Goal: Communication & Community: Ask a question

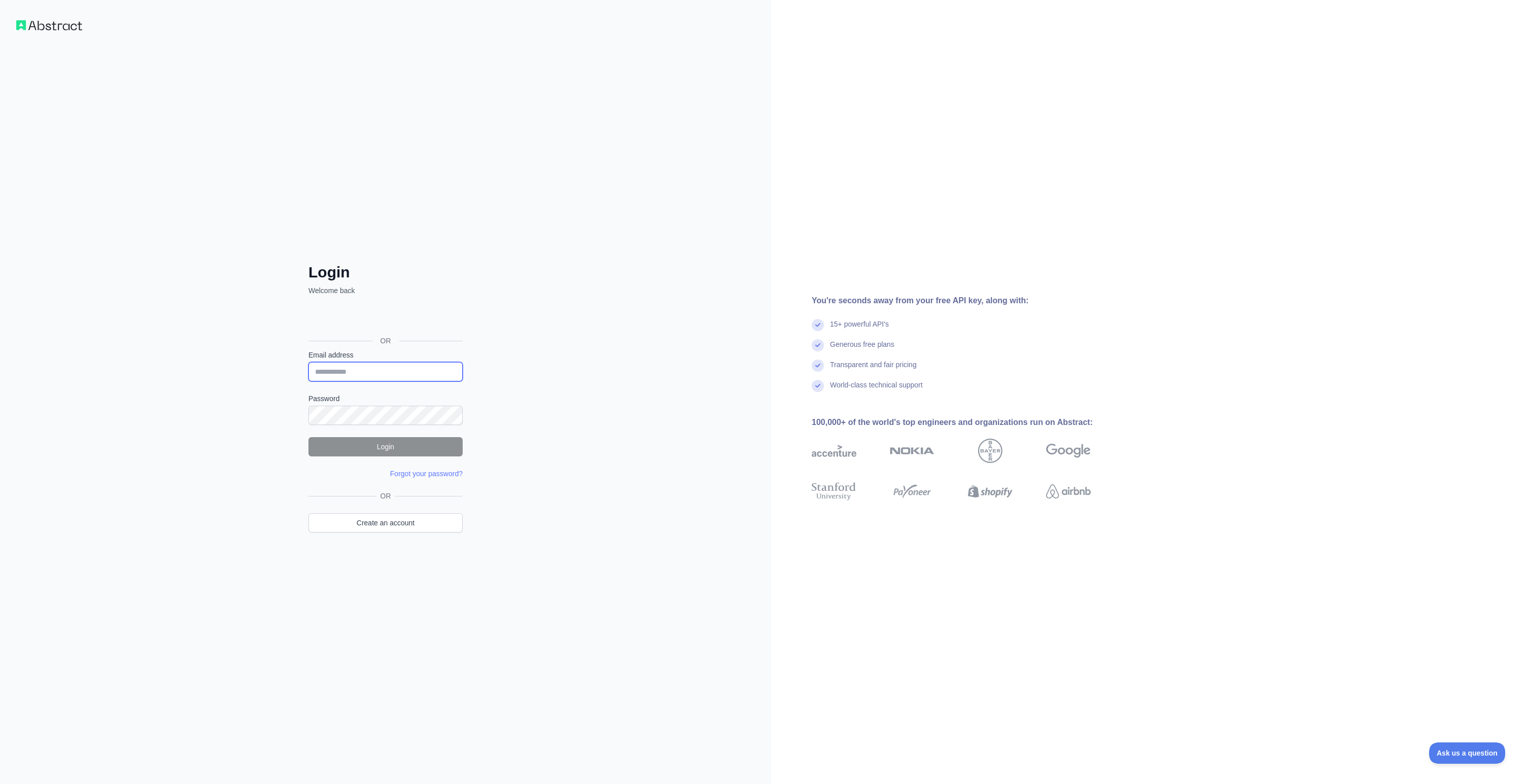
click at [359, 368] on input "Email address" at bounding box center [385, 372] width 154 height 19
type input "**********"
click at [403, 450] on button "Login" at bounding box center [385, 446] width 154 height 19
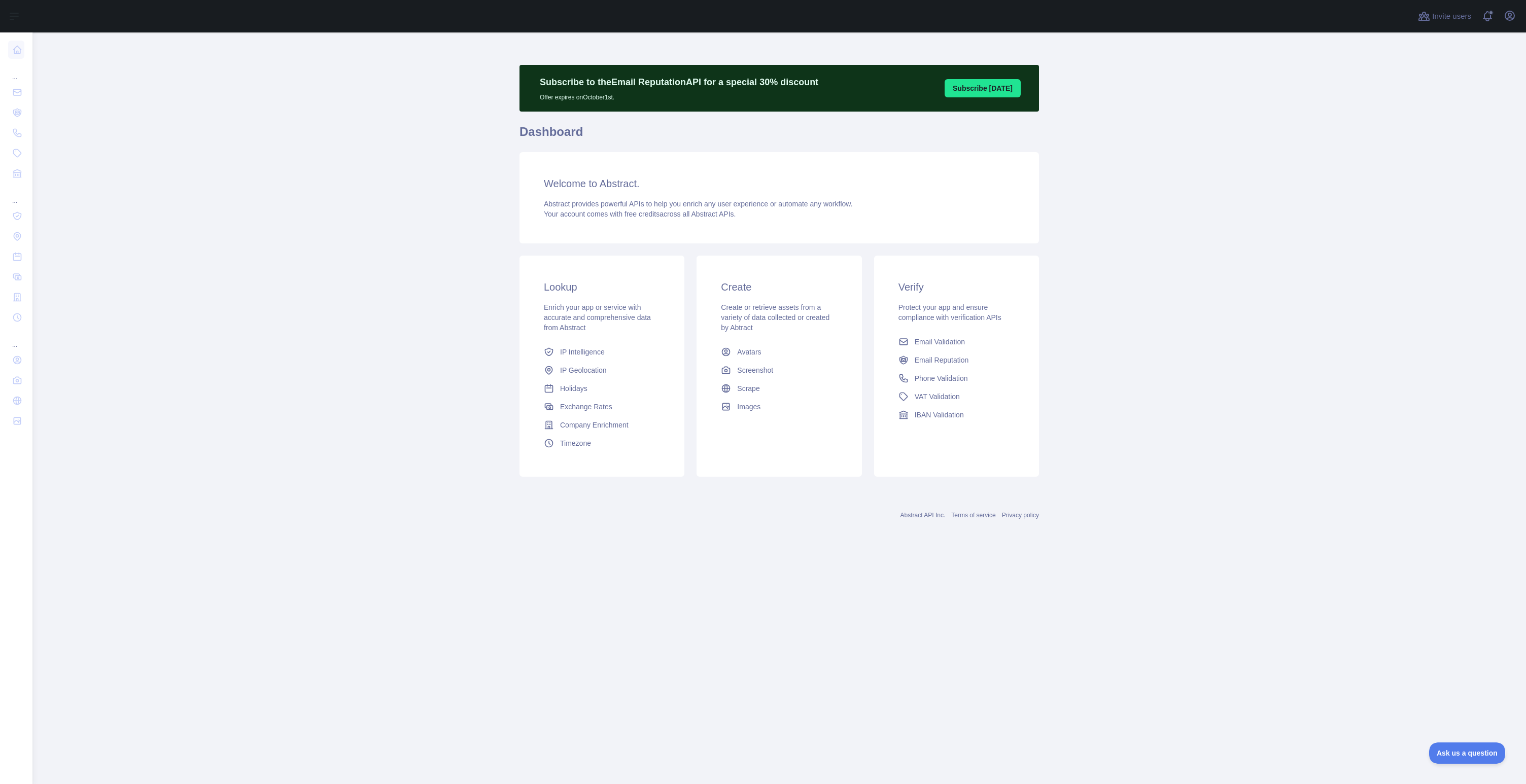
click at [167, 99] on main "Subscribe to the Email Reputation API for a special 30 % discount Offer expires…" at bounding box center [779, 408] width 1494 height 752
click at [1516, 19] on button "Open user menu" at bounding box center [1510, 16] width 17 height 17
click at [1454, 74] on link "Account settings" at bounding box center [1461, 73] width 114 height 19
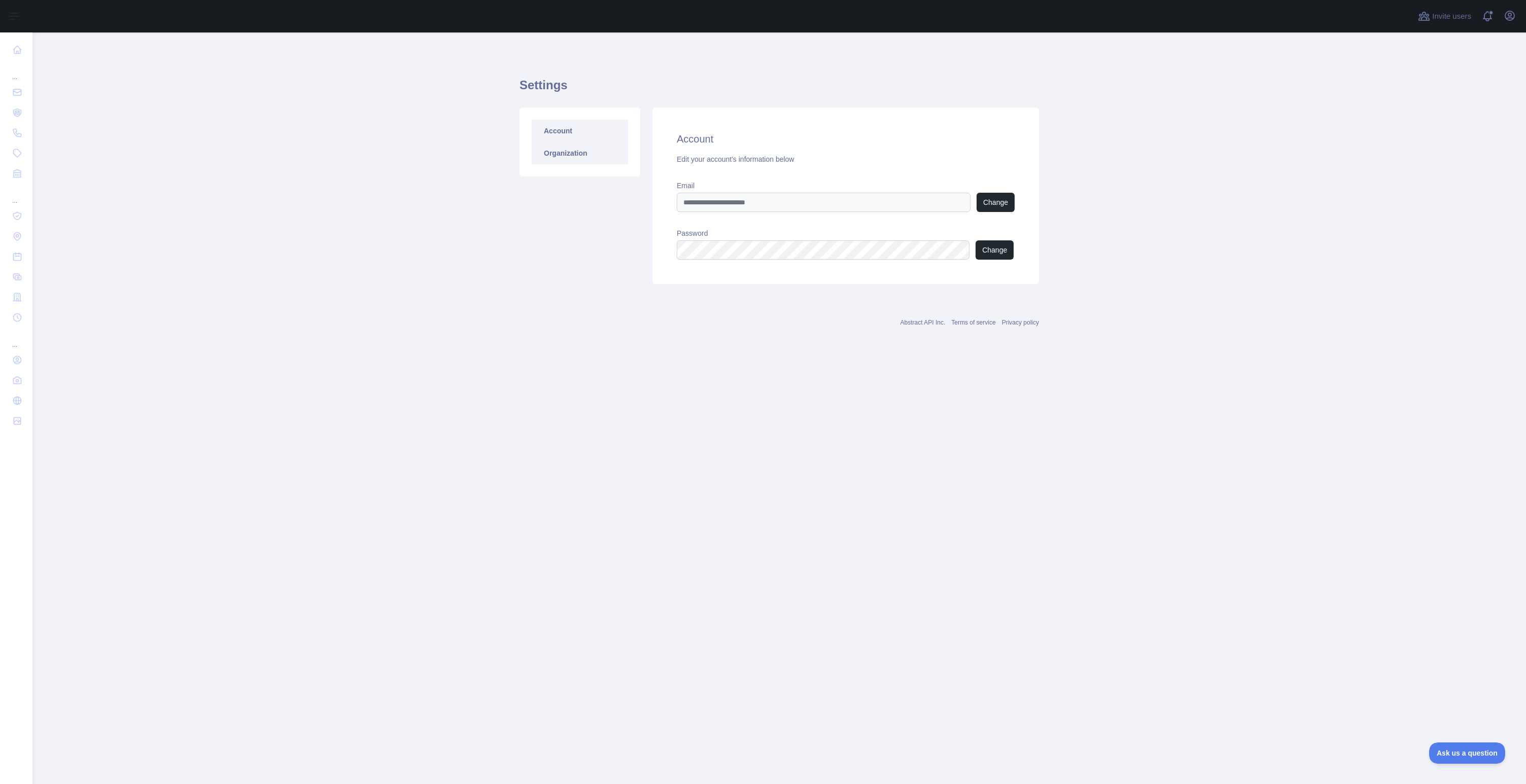
click at [585, 151] on link "Organization" at bounding box center [580, 153] width 97 height 22
click at [1489, 19] on span at bounding box center [1492, 16] width 21 height 32
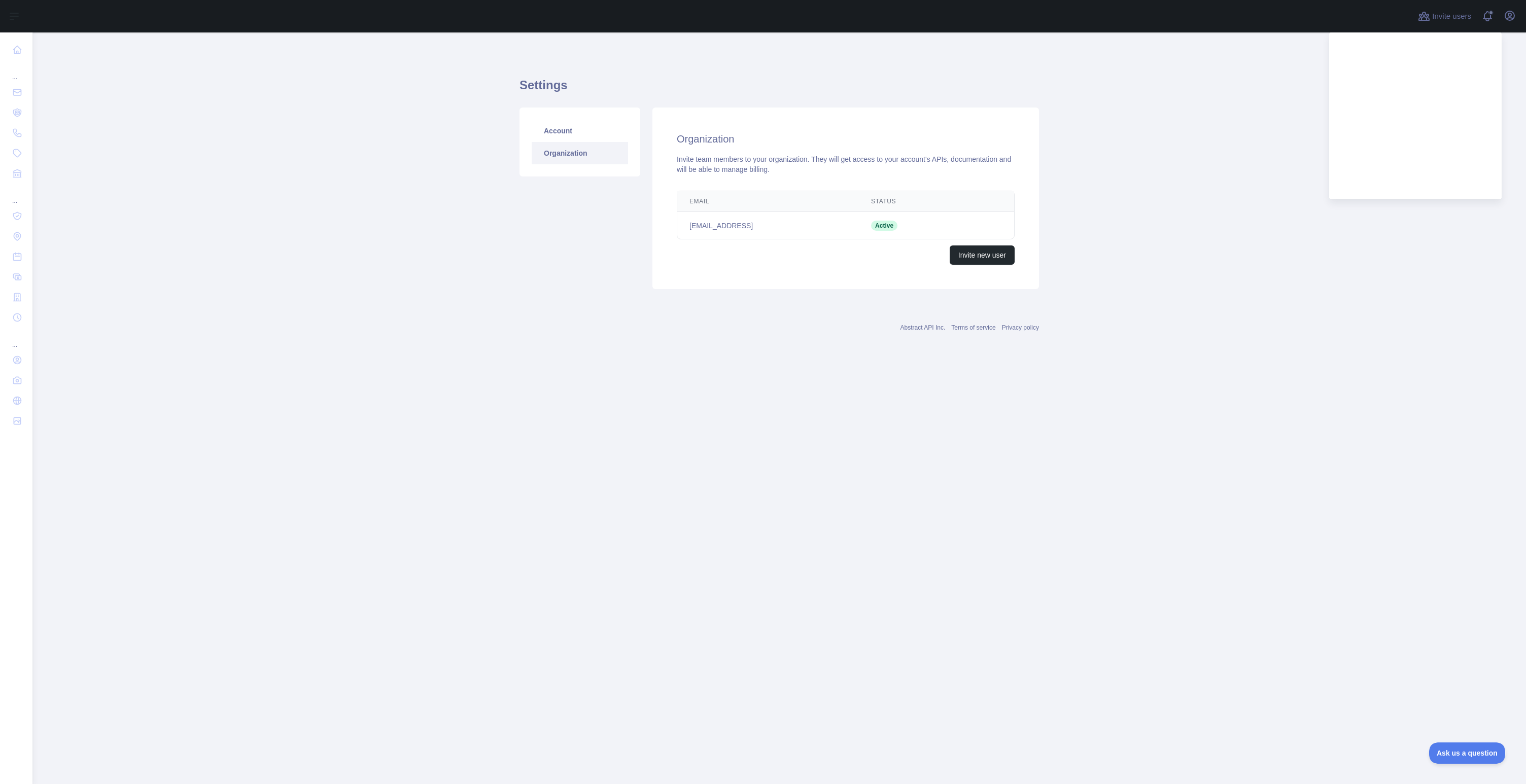
click at [1408, 209] on main "Settings Account Organization Organization Invite team members to your organiza…" at bounding box center [779, 408] width 1494 height 752
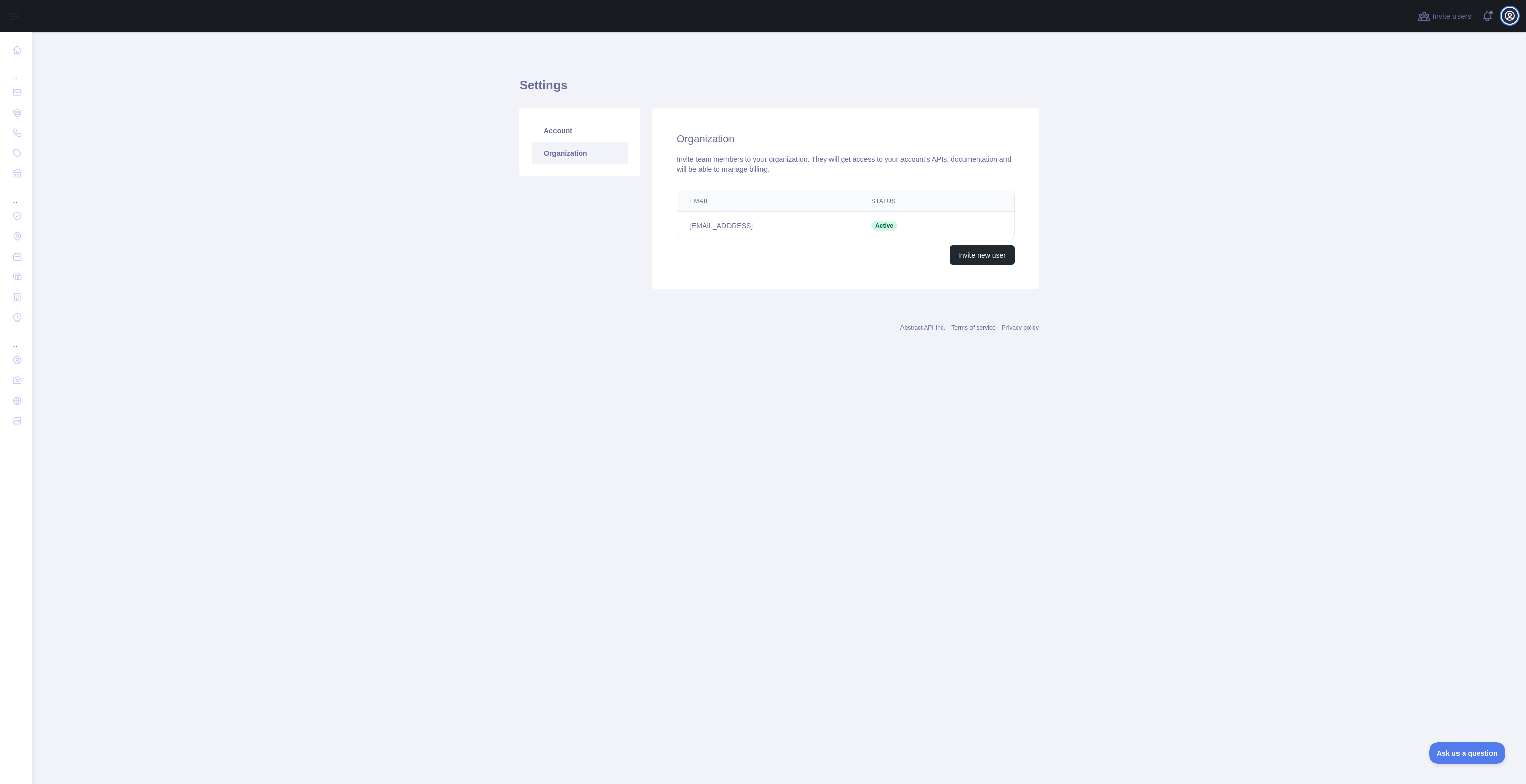
click at [1515, 15] on icon "button" at bounding box center [1510, 16] width 9 height 9
click at [1460, 105] on button "Billing" at bounding box center [1461, 110] width 114 height 19
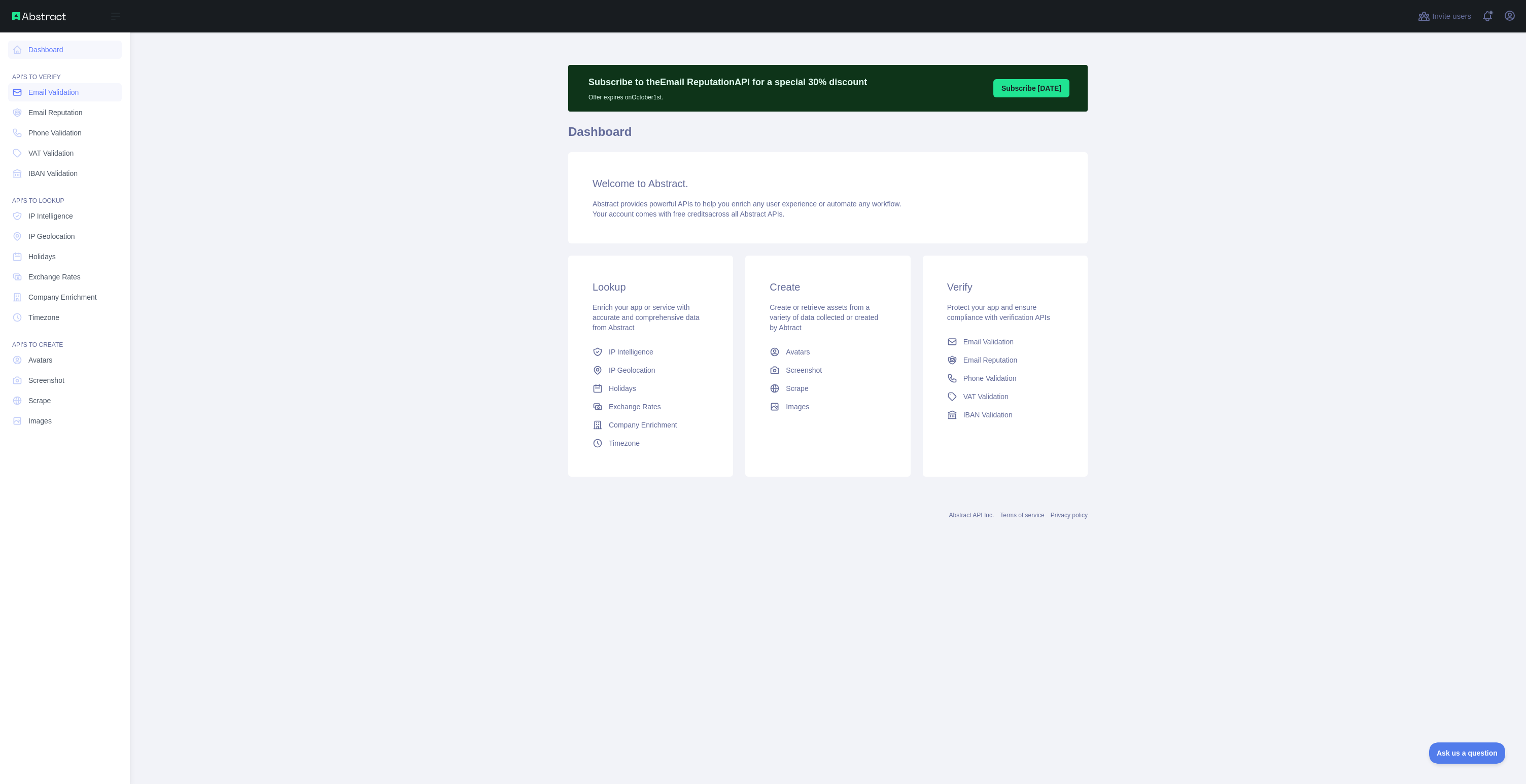
click at [43, 91] on span "Email Validation" at bounding box center [54, 92] width 50 height 10
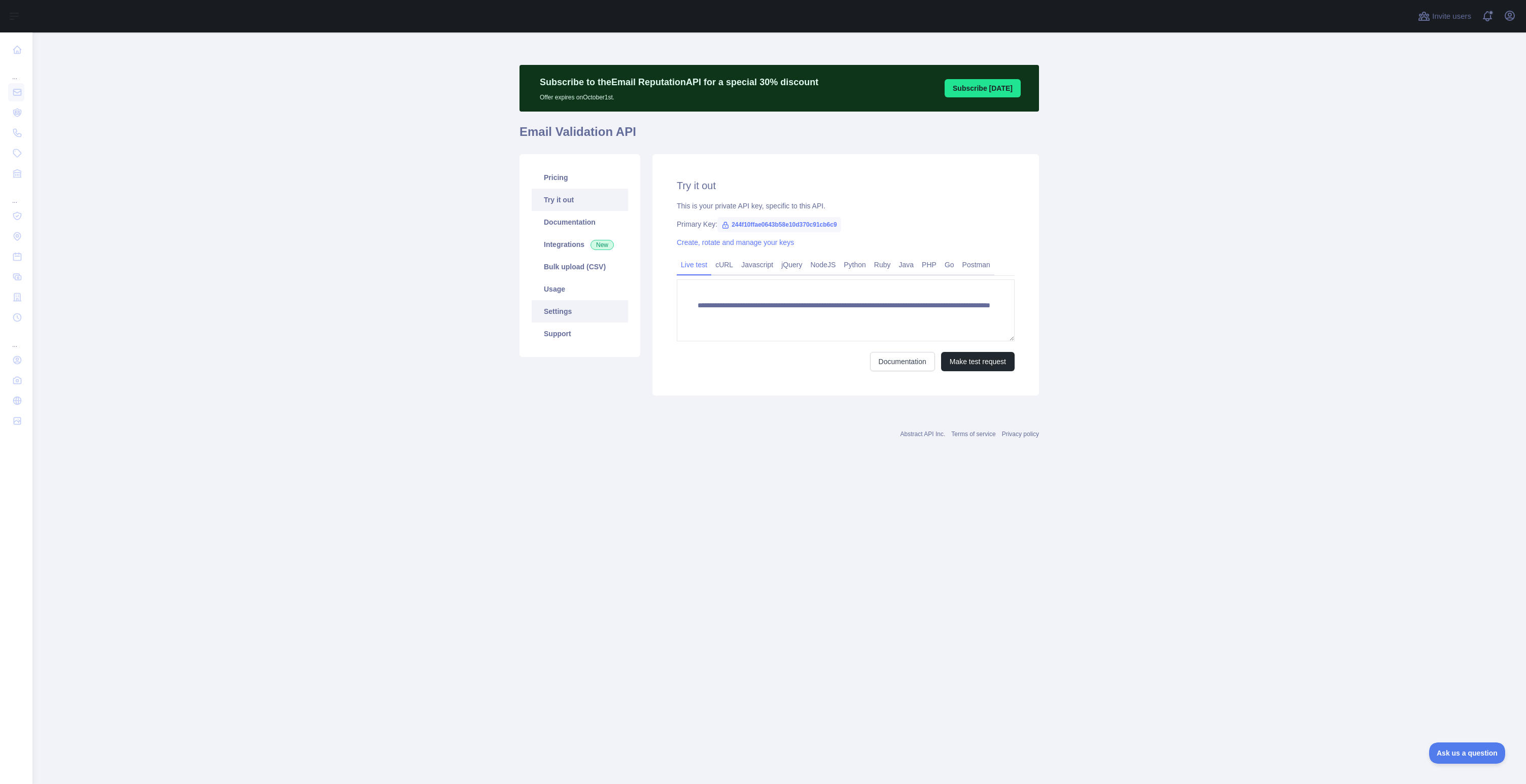
click at [564, 312] on link "Settings" at bounding box center [580, 311] width 97 height 22
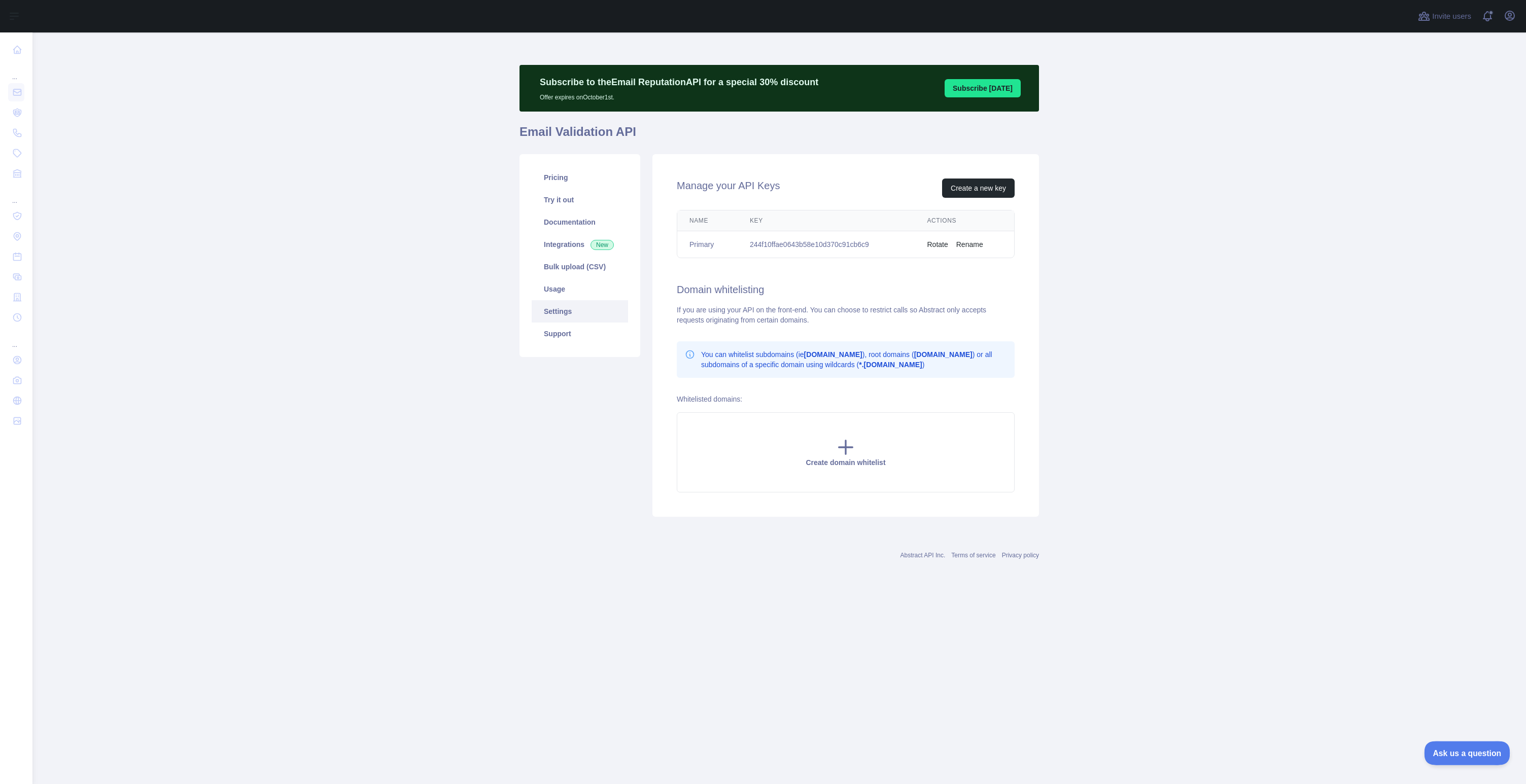
click at [1470, 751] on span "Ask us a question" at bounding box center [1462, 751] width 76 height 7
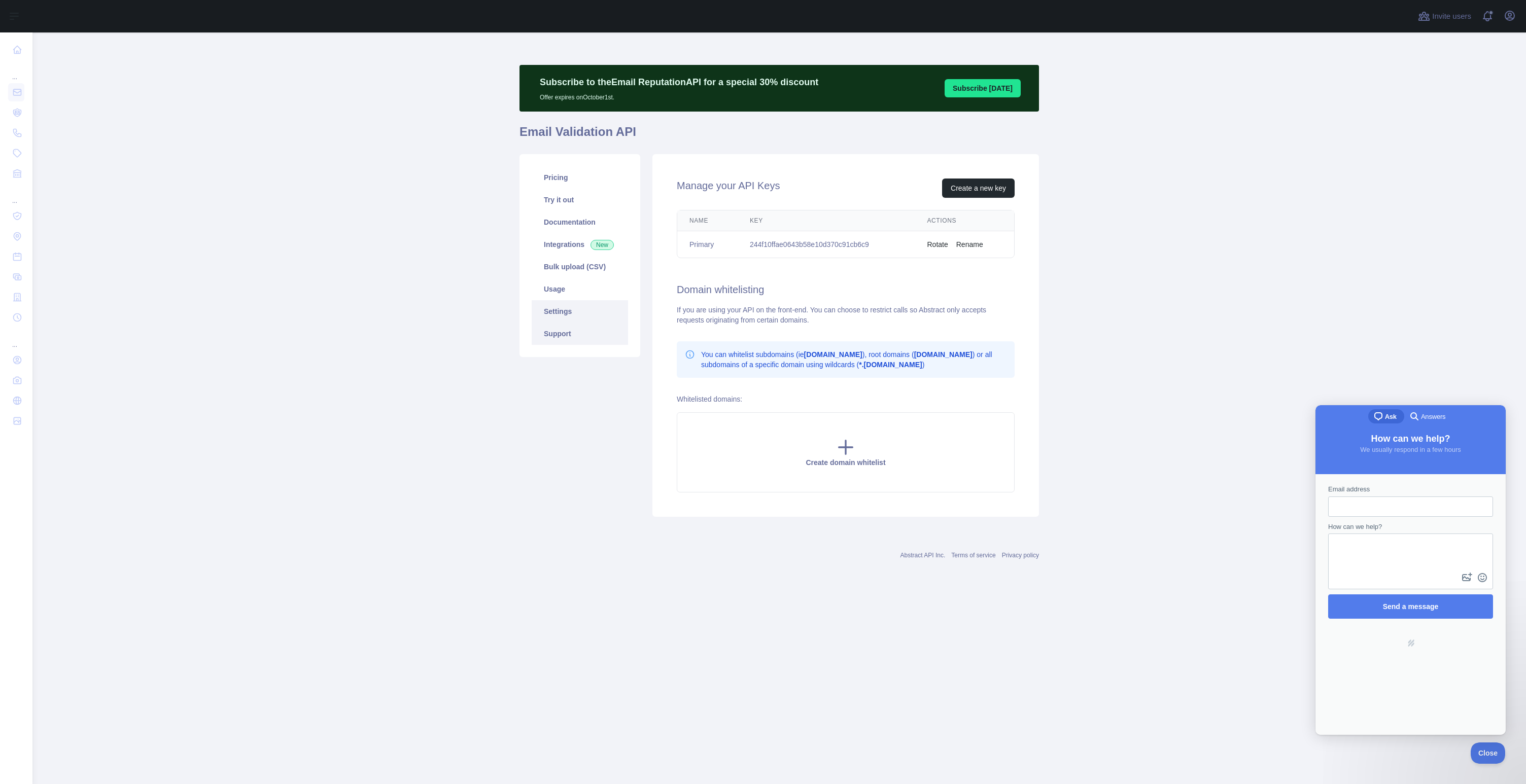
click at [560, 332] on link "Support" at bounding box center [580, 334] width 97 height 22
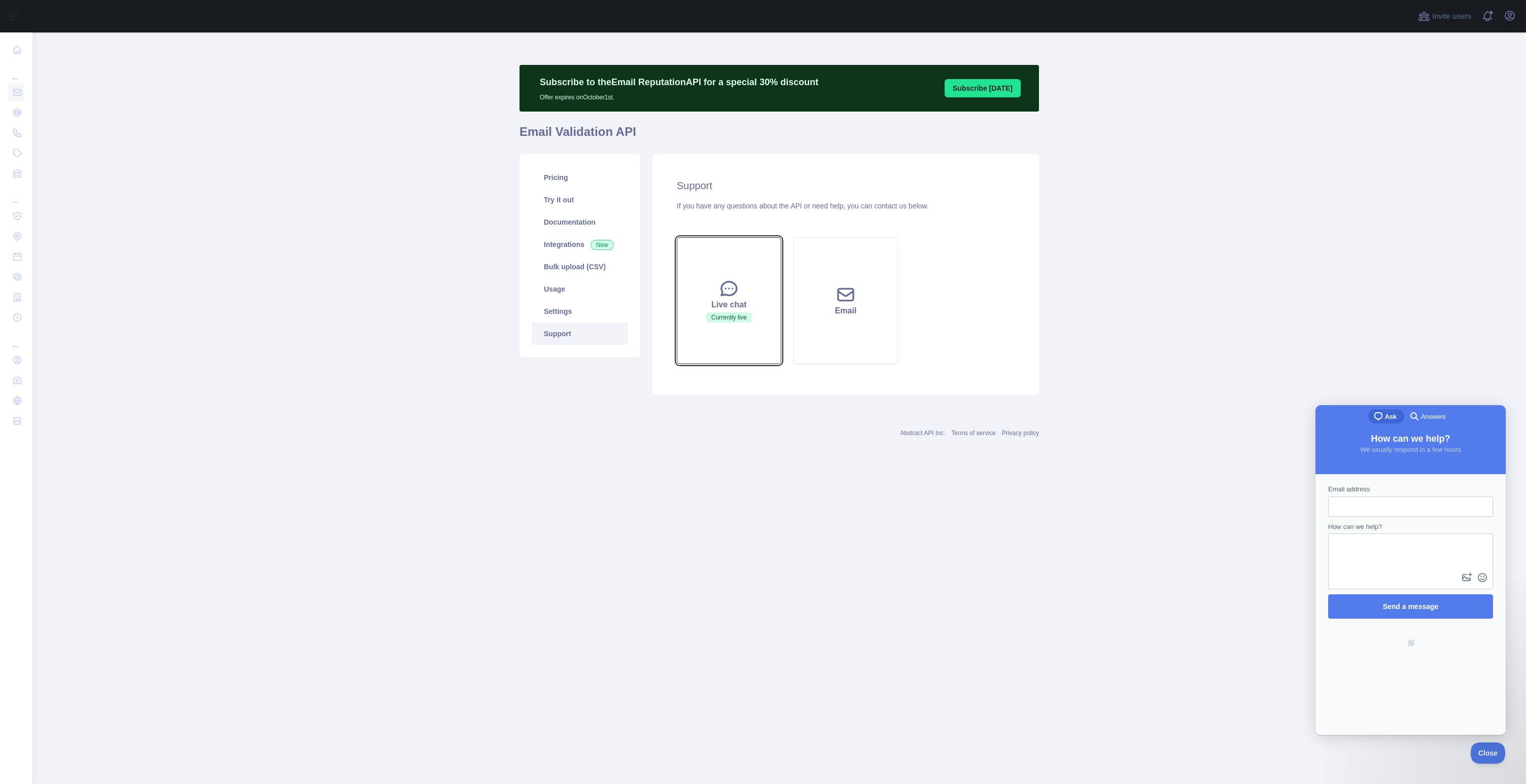
click at [730, 286] on icon at bounding box center [729, 288] width 21 height 20
click at [1484, 748] on span "Close" at bounding box center [1486, 751] width 34 height 7
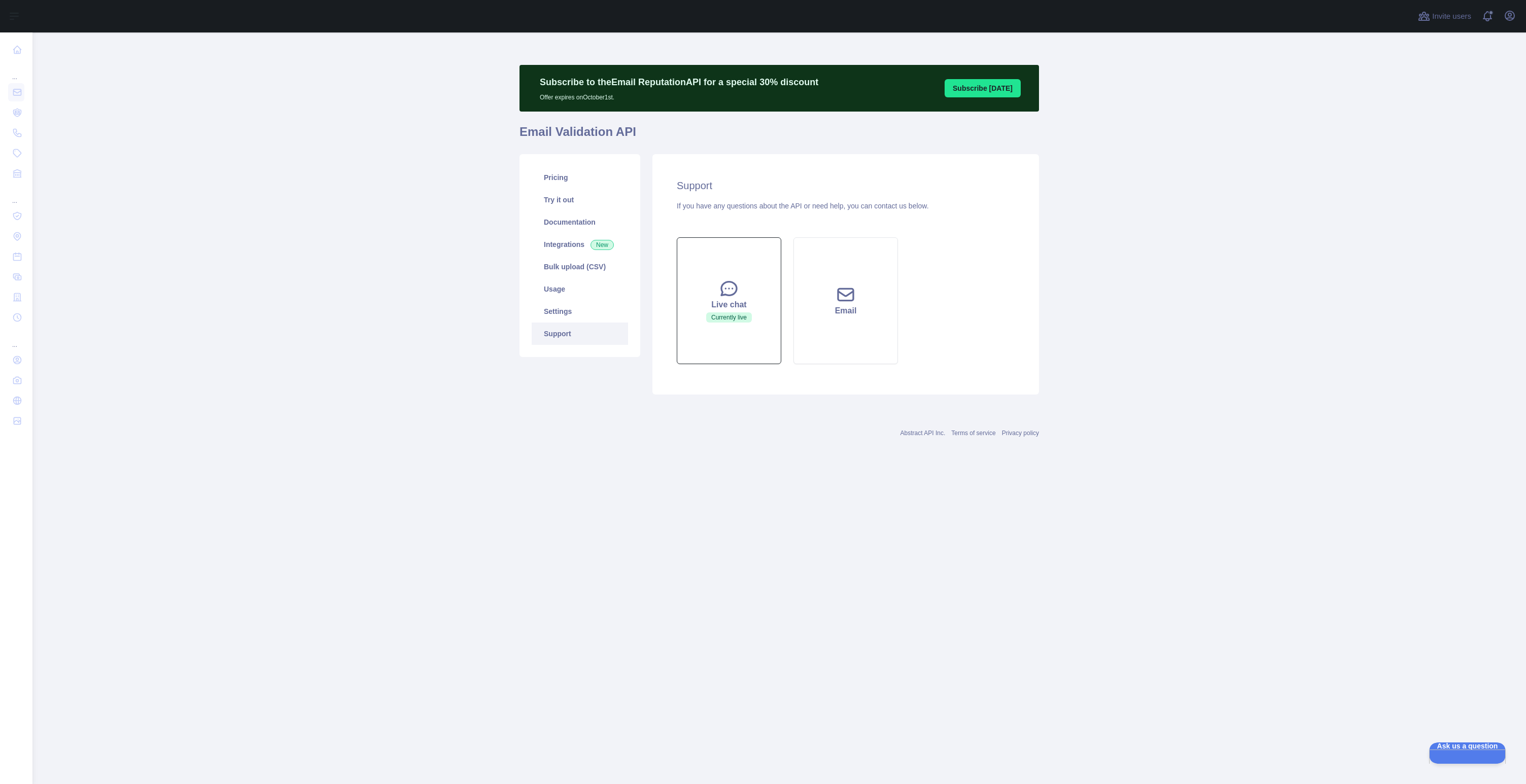
click at [739, 310] on button "Live chat Currently live" at bounding box center [729, 301] width 105 height 127
click at [727, 308] on div "Live chat" at bounding box center [729, 305] width 79 height 12
click at [841, 303] on icon at bounding box center [845, 294] width 21 height 20
